Goal: Obtain resource: Download file/media

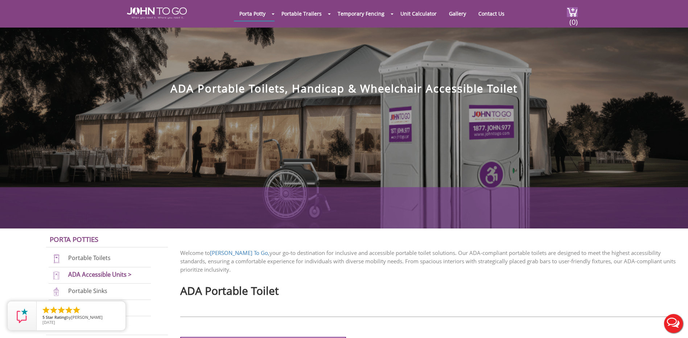
scroll to position [36, 0]
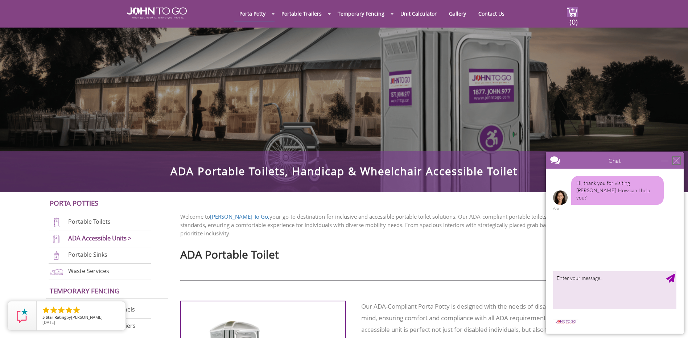
click at [677, 158] on div "close" at bounding box center [676, 160] width 7 height 7
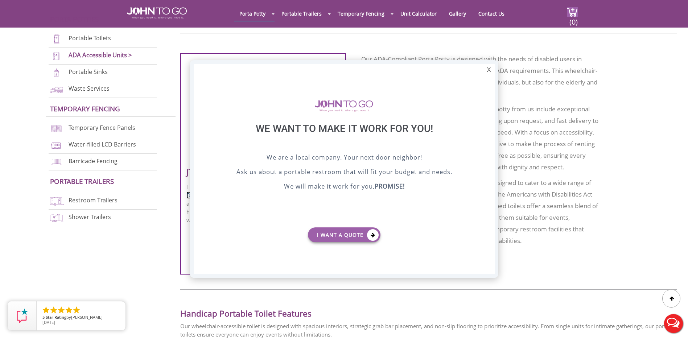
scroll to position [0, 0]
click at [629, 74] on div at bounding box center [344, 169] width 688 height 338
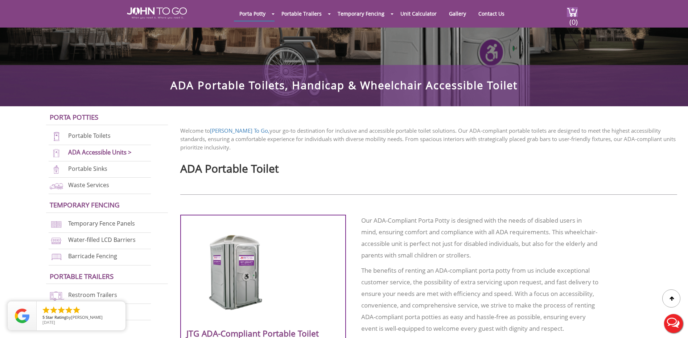
scroll to position [102, 0]
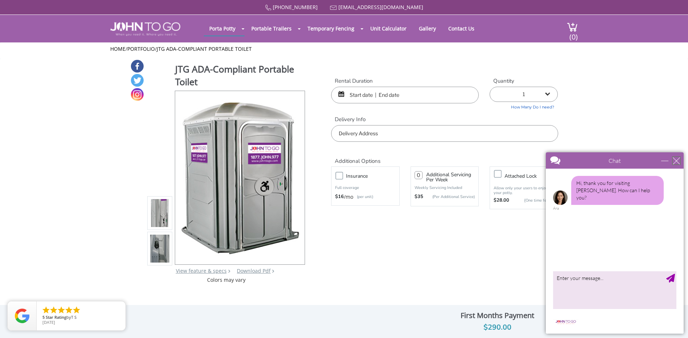
click at [677, 157] on div "close" at bounding box center [676, 160] width 7 height 7
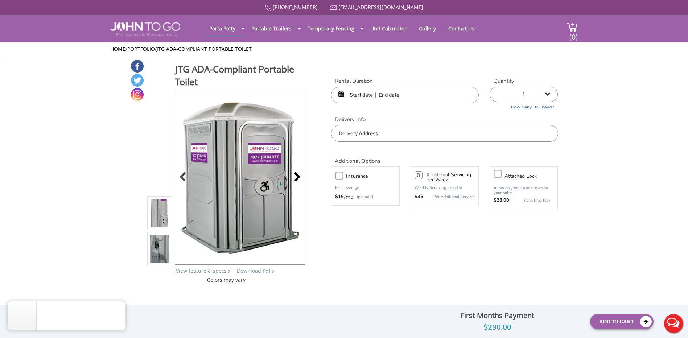
click at [299, 176] on div at bounding box center [295, 178] width 10 height 10
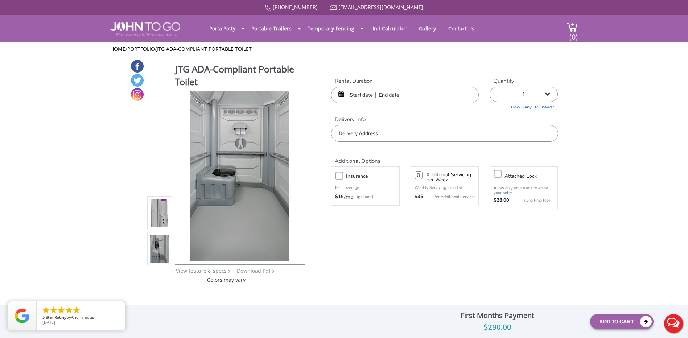
click at [299, 176] on div at bounding box center [240, 177] width 130 height 173
click at [210, 270] on link "View feature & specs" at bounding box center [201, 270] width 51 height 7
click at [156, 247] on img at bounding box center [160, 248] width 20 height 171
click at [157, 215] on img at bounding box center [160, 213] width 20 height 171
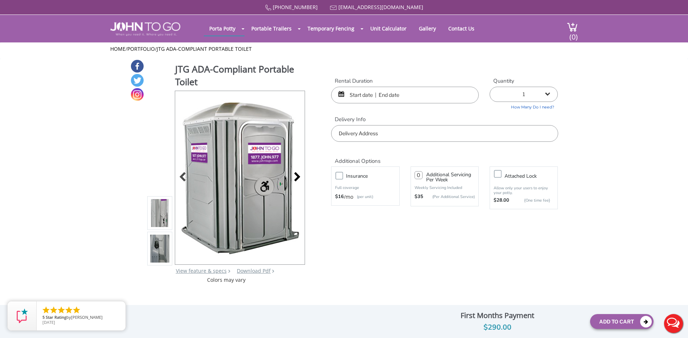
click at [295, 179] on div at bounding box center [295, 178] width 10 height 10
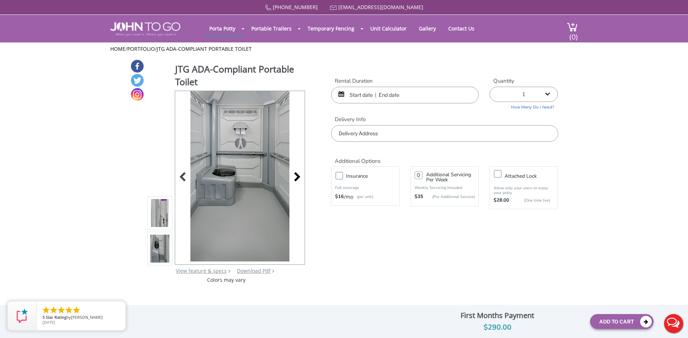
click at [295, 177] on div at bounding box center [295, 178] width 10 height 10
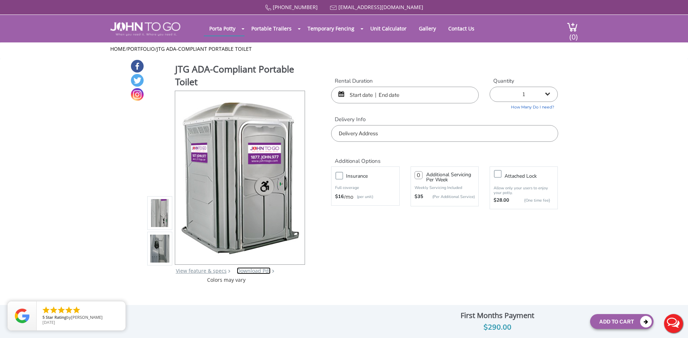
click at [255, 271] on link "Download Pdf" at bounding box center [254, 270] width 34 height 7
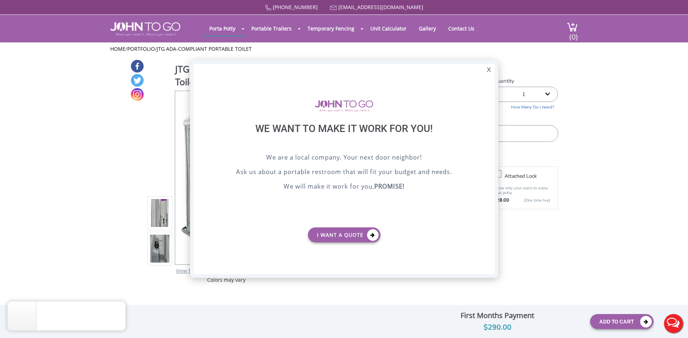
drag, startPoint x: 487, startPoint y: 70, endPoint x: 518, endPoint y: 6, distance: 70.9
click at [487, 68] on div "X" at bounding box center [488, 70] width 11 height 12
